Goal: Transaction & Acquisition: Purchase product/service

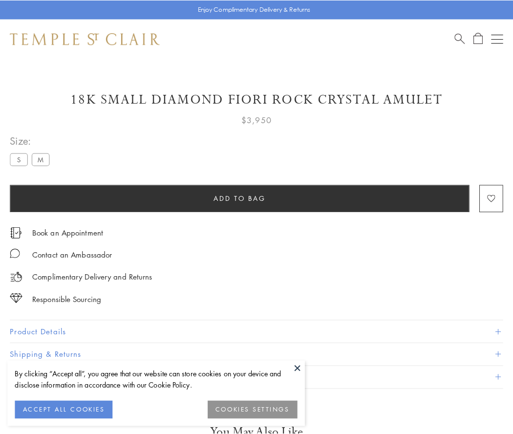
scroll to position [4, 0]
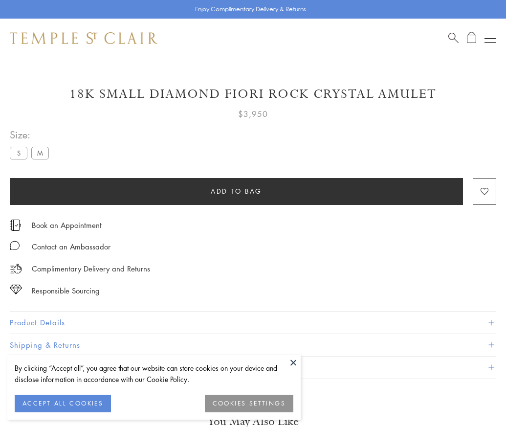
click at [236, 191] on span "Add to bag" at bounding box center [236, 191] width 51 height 11
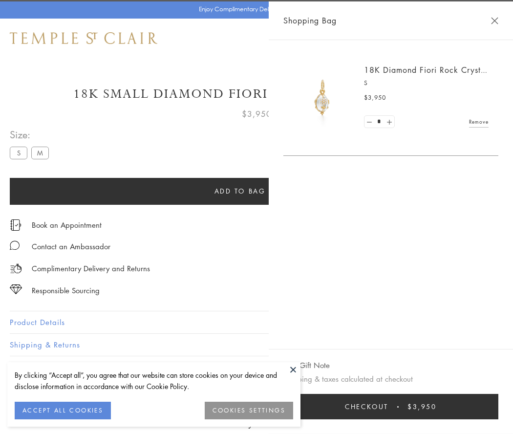
click at [397, 407] on button "Checkout $3,950" at bounding box center [390, 406] width 215 height 25
